Goal: Find specific page/section: Find specific page/section

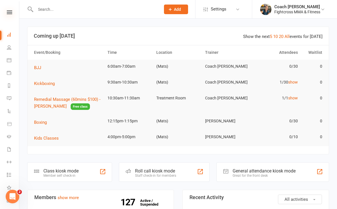
click at [9, 13] on icon at bounding box center [9, 12] width 5 height 4
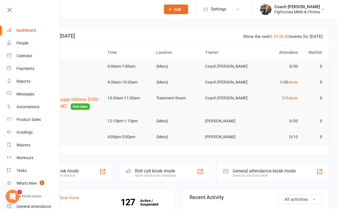
click at [27, 30] on div "Dashboard" at bounding box center [26, 30] width 20 height 5
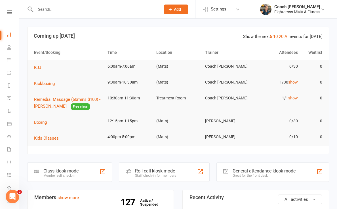
click at [8, 9] on nav "Clubworx Dashboard People Calendar Payments Reports Messages Automations Produc…" at bounding box center [9, 105] width 19 height 209
click at [10, 12] on icon at bounding box center [9, 12] width 5 height 4
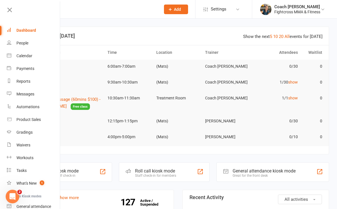
click at [25, 29] on div "Dashboard" at bounding box center [26, 30] width 20 height 5
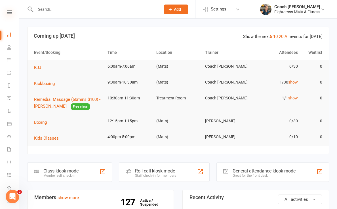
click at [9, 12] on icon at bounding box center [9, 12] width 5 height 4
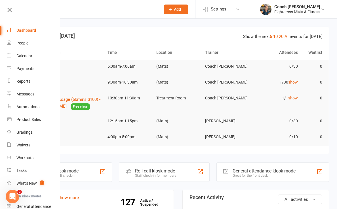
click at [28, 29] on div "Dashboard" at bounding box center [26, 30] width 20 height 5
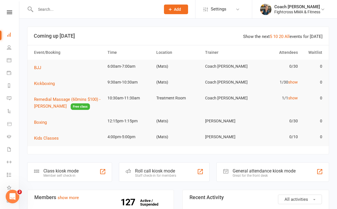
click at [49, 9] on input "text" at bounding box center [95, 9] width 123 height 8
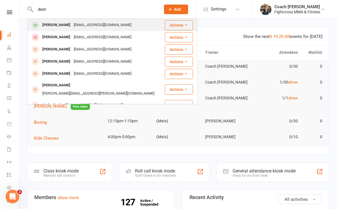
type input "dom"
click at [50, 25] on div "[PERSON_NAME]" at bounding box center [56, 25] width 31 height 8
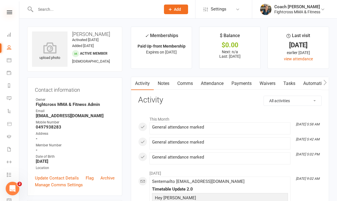
click at [11, 11] on icon at bounding box center [9, 12] width 5 height 4
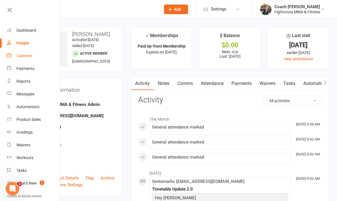
click at [19, 58] on div "Calendar" at bounding box center [24, 56] width 16 height 5
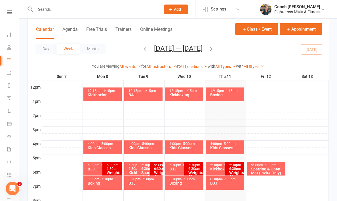
scroll to position [207, 0]
